Goal: Task Accomplishment & Management: Use online tool/utility

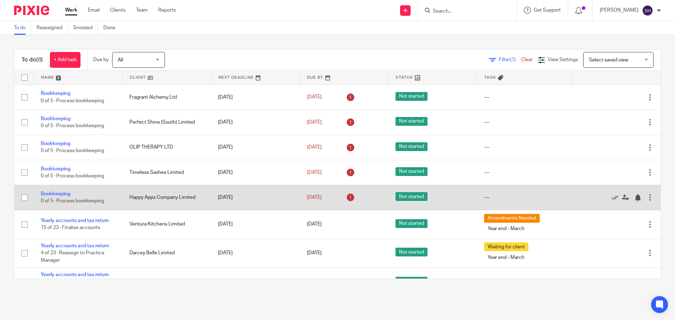
scroll to position [18, 0]
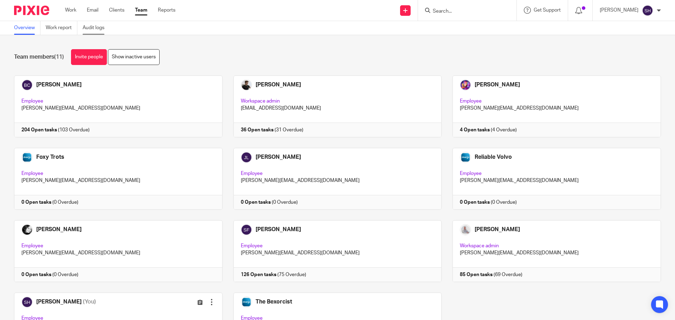
click at [98, 27] on link "Audit logs" at bounding box center [96, 28] width 27 height 14
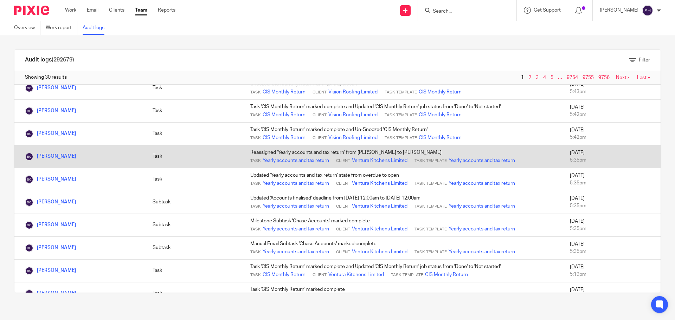
scroll to position [527, 0]
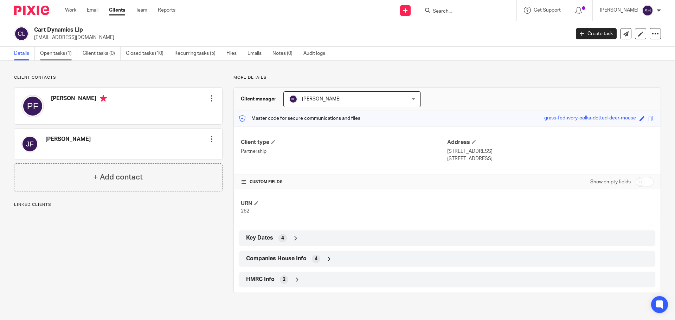
click at [69, 54] on link "Open tasks (1)" at bounding box center [58, 54] width 37 height 14
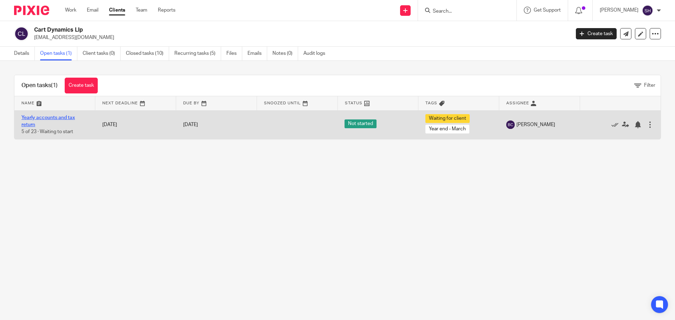
click at [53, 117] on link "Yearly accounts and tax return" at bounding box center [47, 121] width 53 height 12
